Goal: Navigation & Orientation: Go to known website

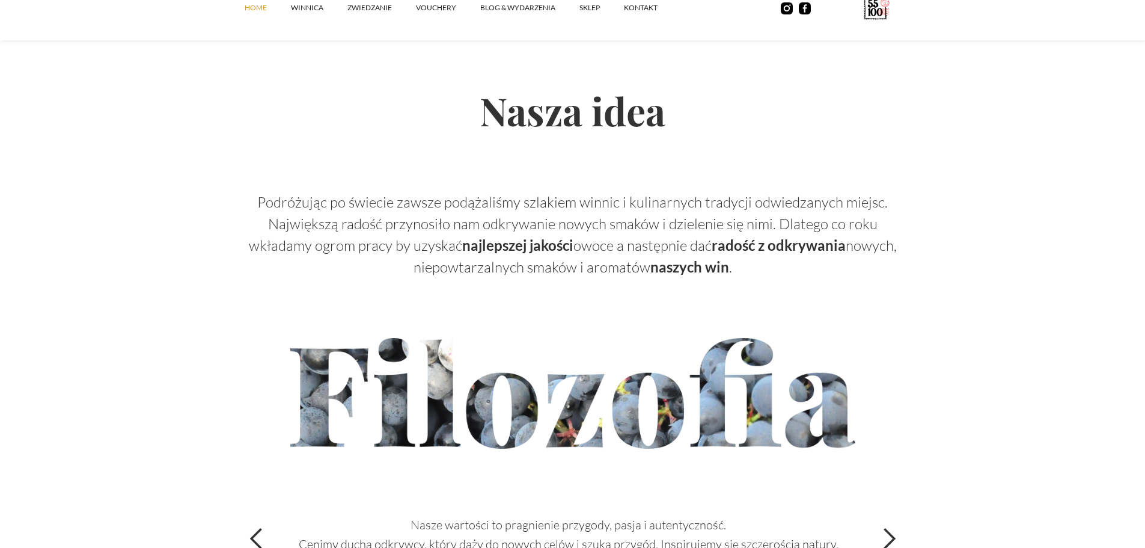
scroll to position [4028, 0]
